Goal: Task Accomplishment & Management: Use online tool/utility

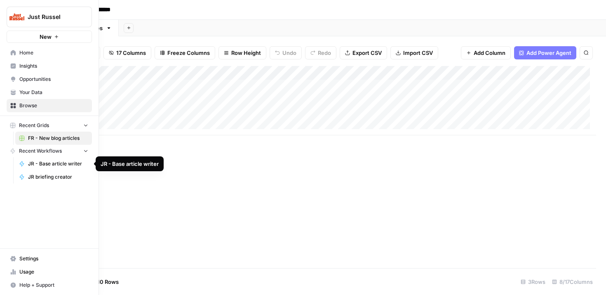
click at [66, 163] on span "JR - Base article writer" at bounding box center [58, 163] width 60 height 7
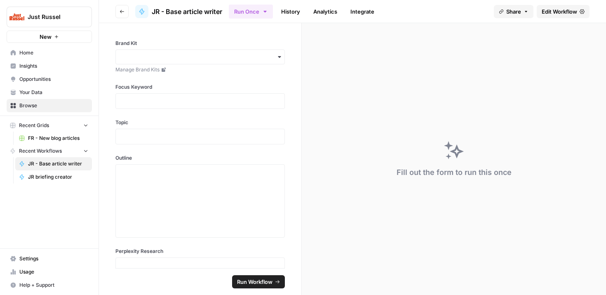
click at [555, 8] on span "Edit Workflow" at bounding box center [558, 11] width 35 height 8
click at [45, 176] on span "JR briefing creator" at bounding box center [58, 176] width 60 height 7
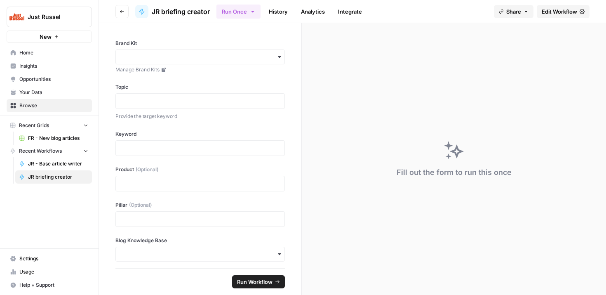
click at [562, 7] on span "Edit Workflow" at bounding box center [558, 11] width 35 height 8
